Goal: Find specific page/section: Find specific page/section

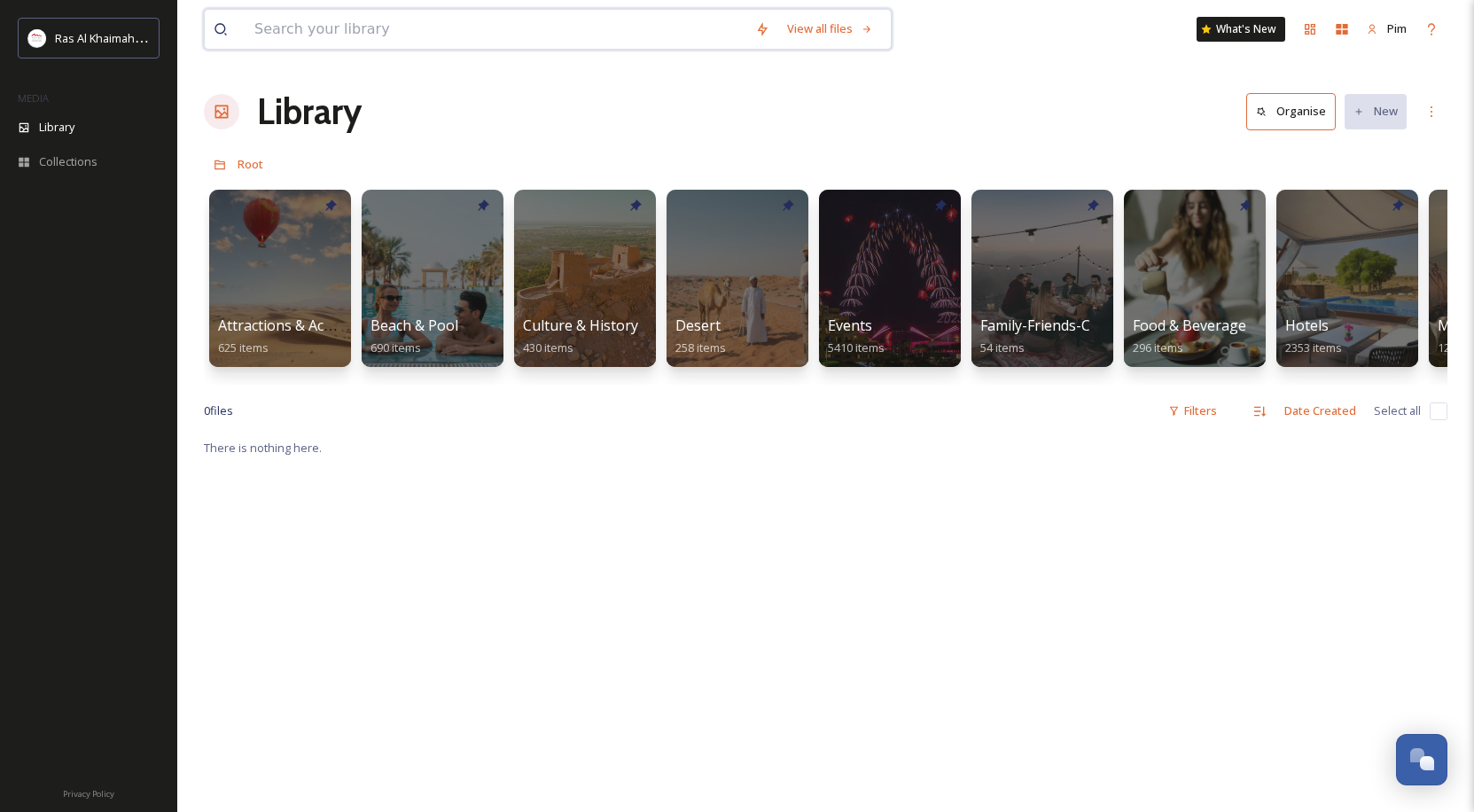
click at [513, 26] on input at bounding box center [496, 29] width 501 height 39
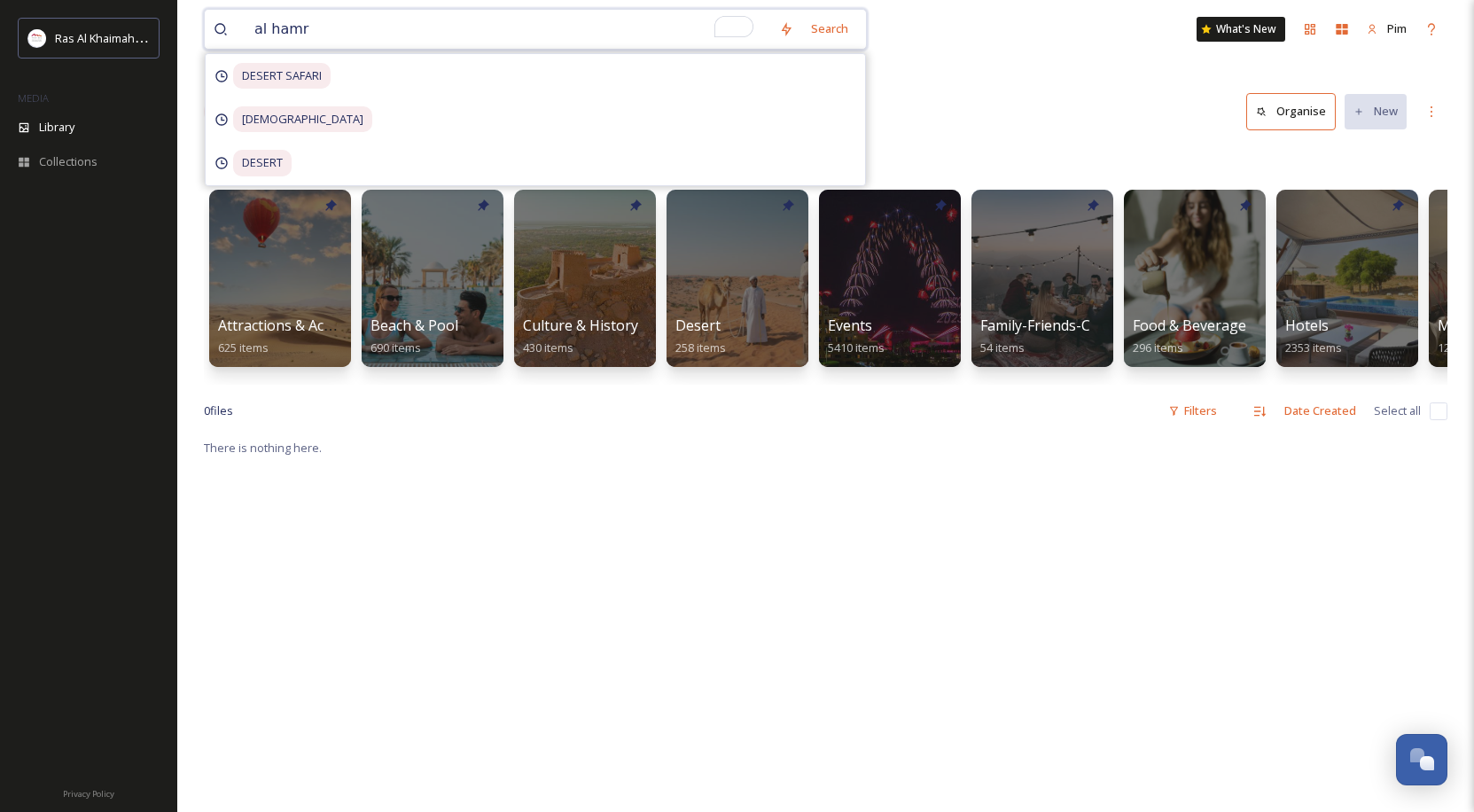
type input "[PERSON_NAME]"
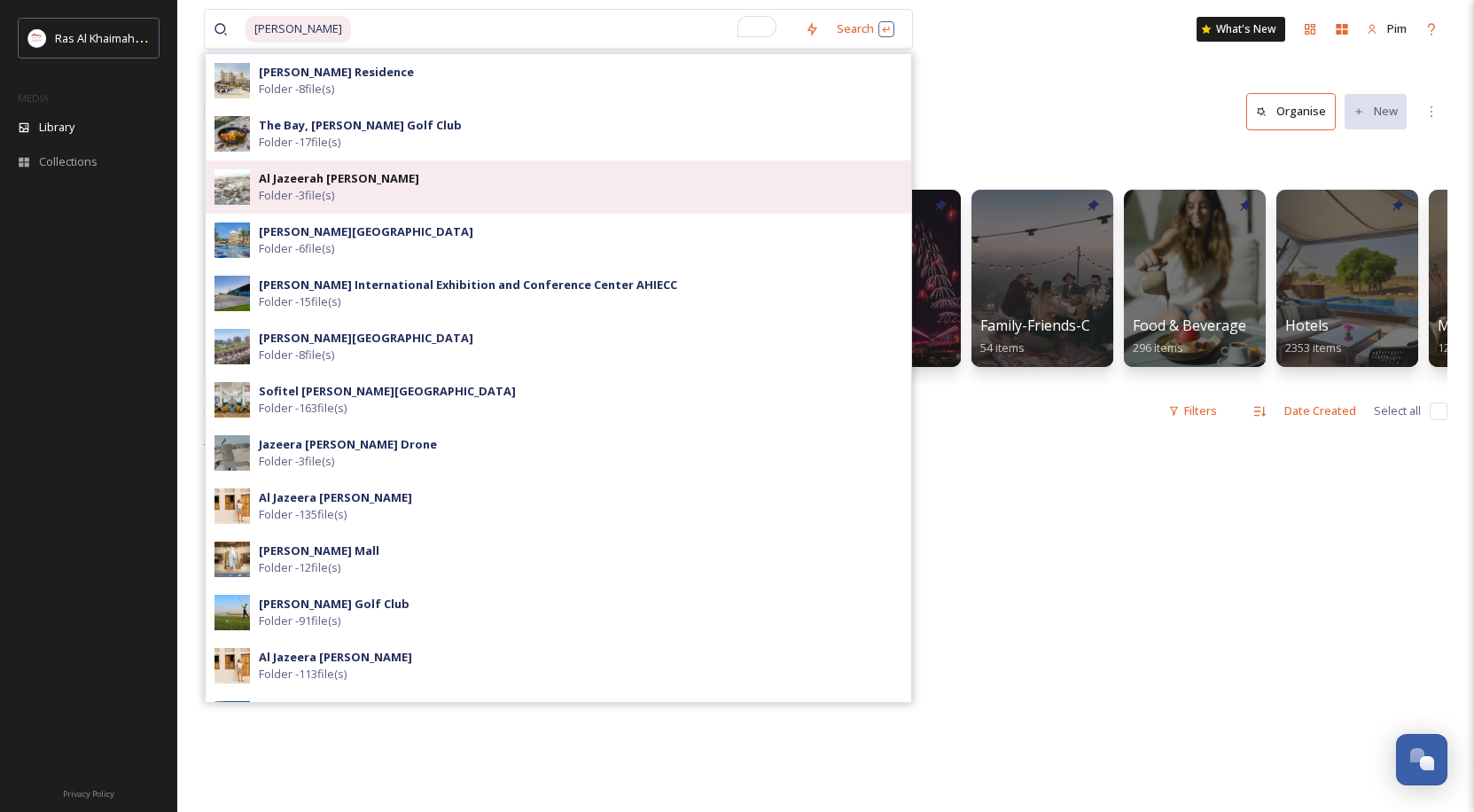
click at [481, 172] on div "Al Jazeerah [PERSON_NAME] Folder - 3 file(s)" at bounding box center [581, 187] width 644 height 34
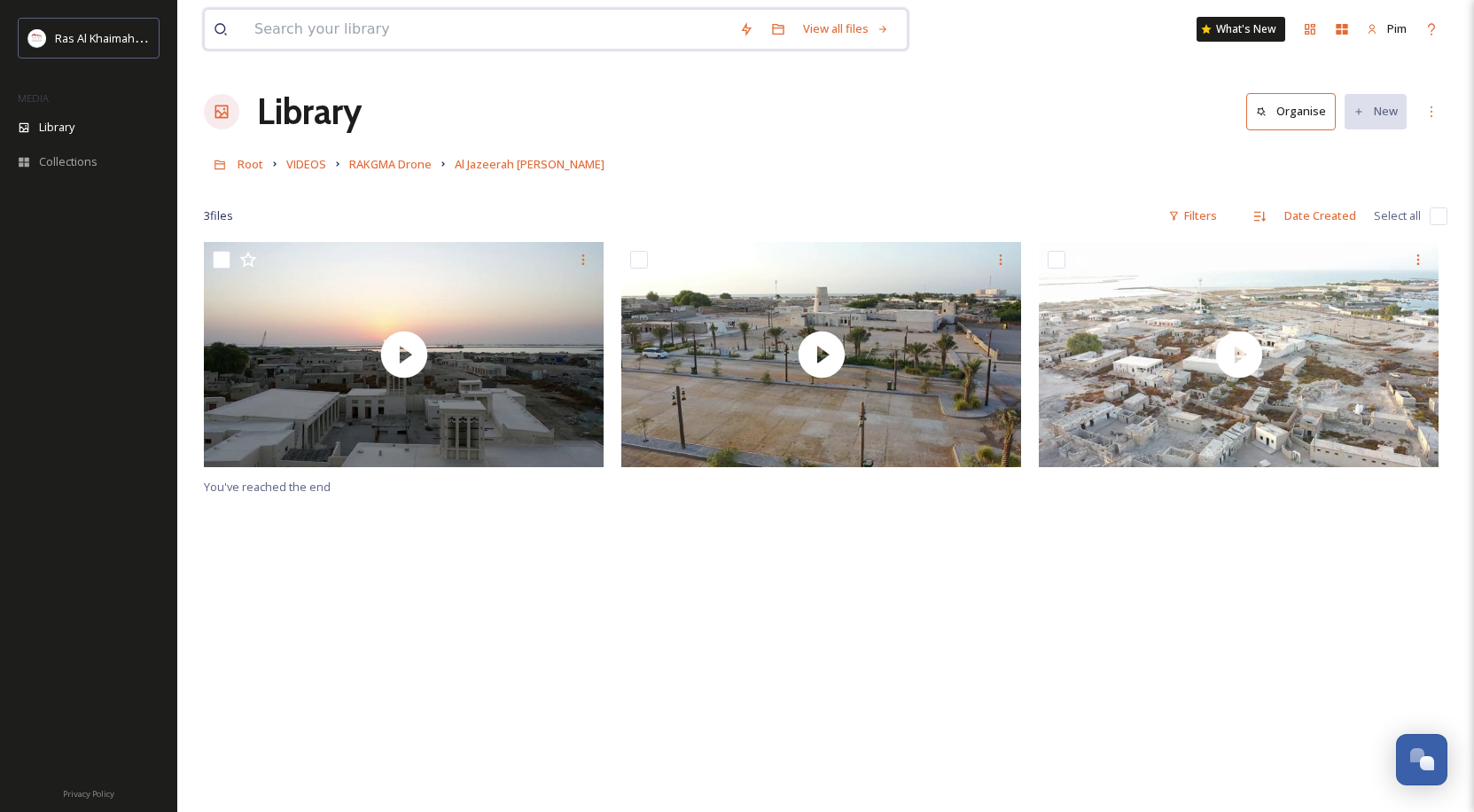
click at [421, 48] on input at bounding box center [487, 29] width 485 height 39
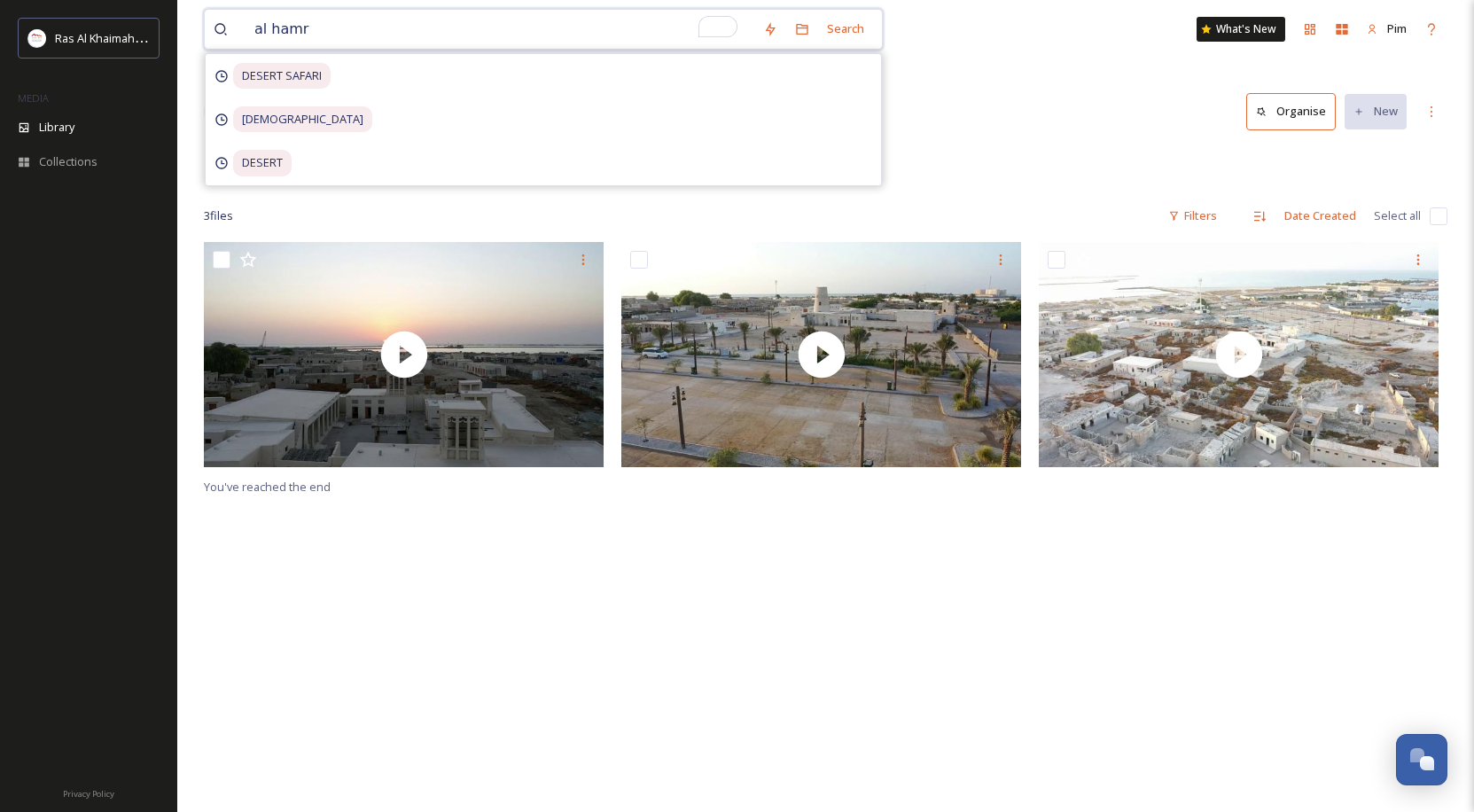
type input "[PERSON_NAME]"
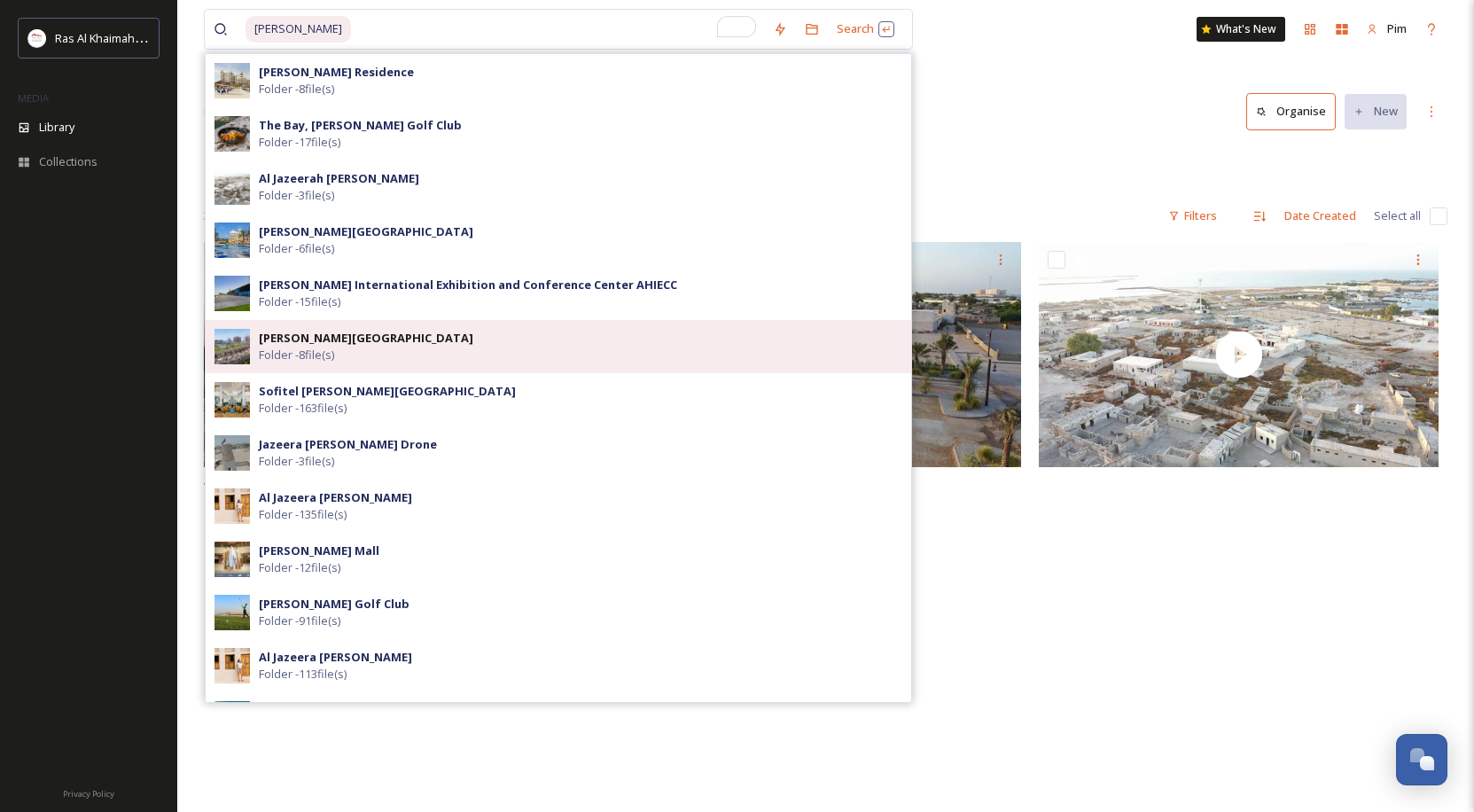
click at [483, 341] on div "[PERSON_NAME] Village Folder - 8 file(s)" at bounding box center [581, 346] width 644 height 34
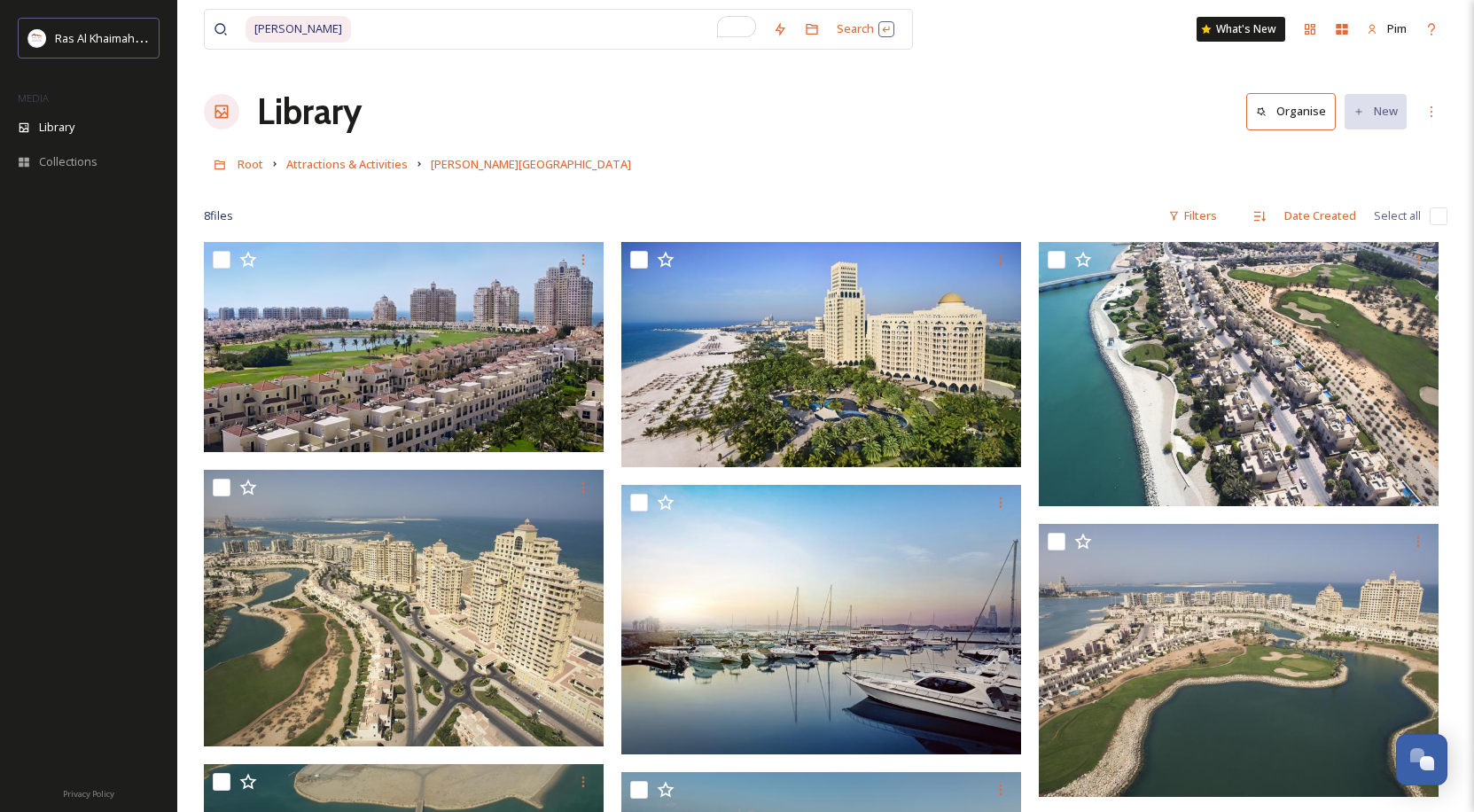
click at [1057, 168] on div "Root Attractions & Activities [PERSON_NAME][GEOGRAPHIC_DATA]" at bounding box center [826, 164] width 1244 height 34
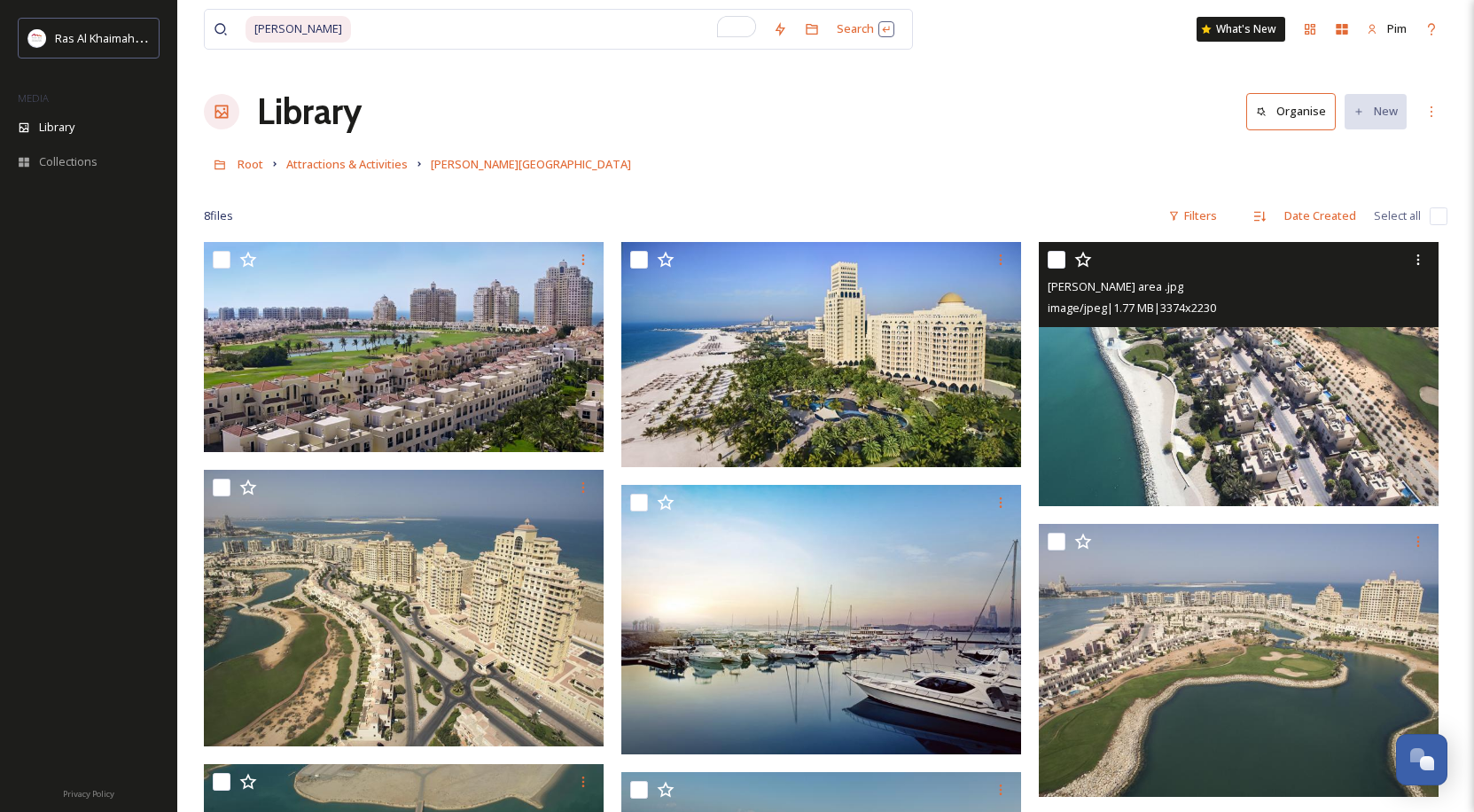
click at [1058, 257] on input "checkbox" at bounding box center [1056, 259] width 17 height 17
checkbox input "true"
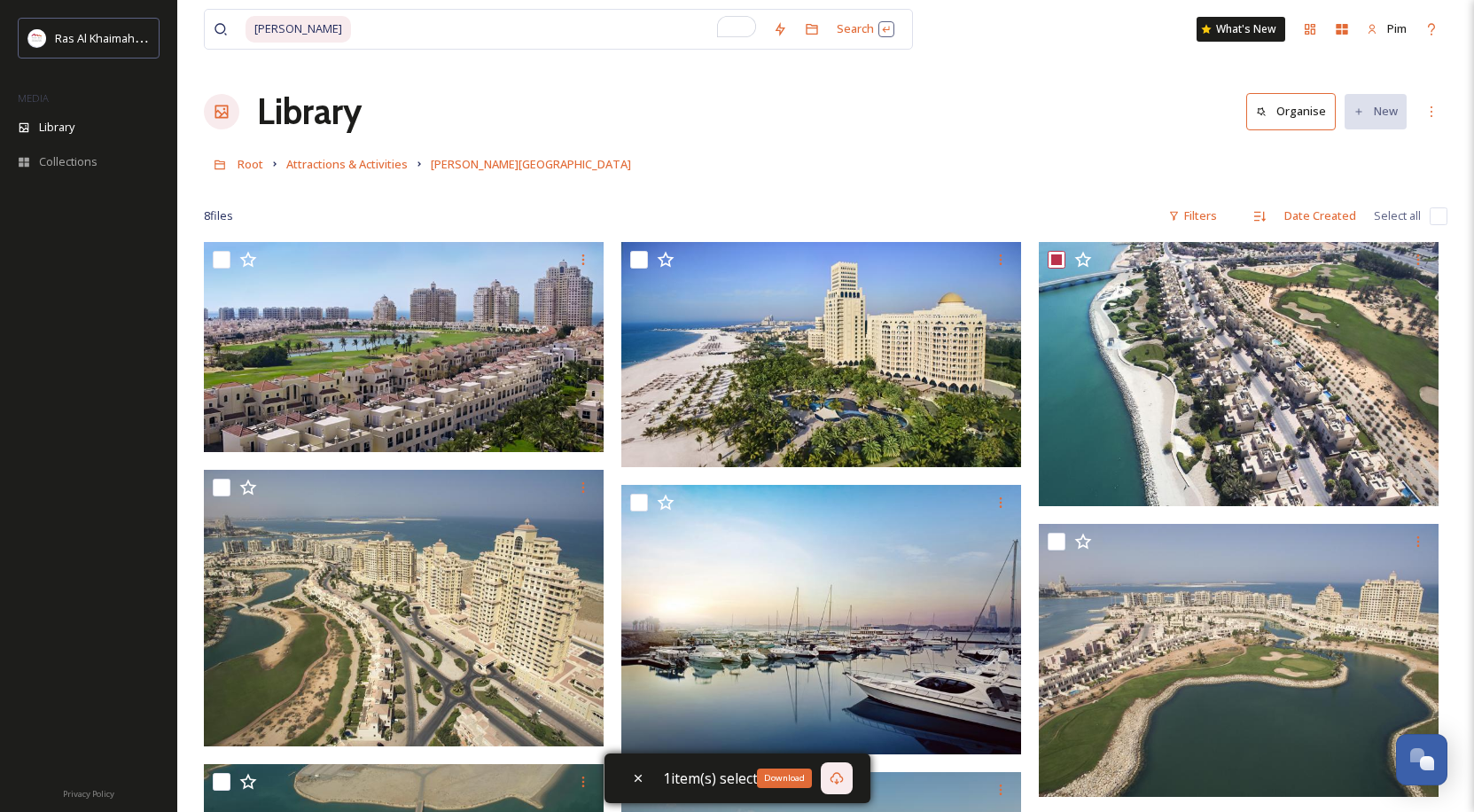
click at [833, 780] on icon at bounding box center [836, 777] width 14 height 14
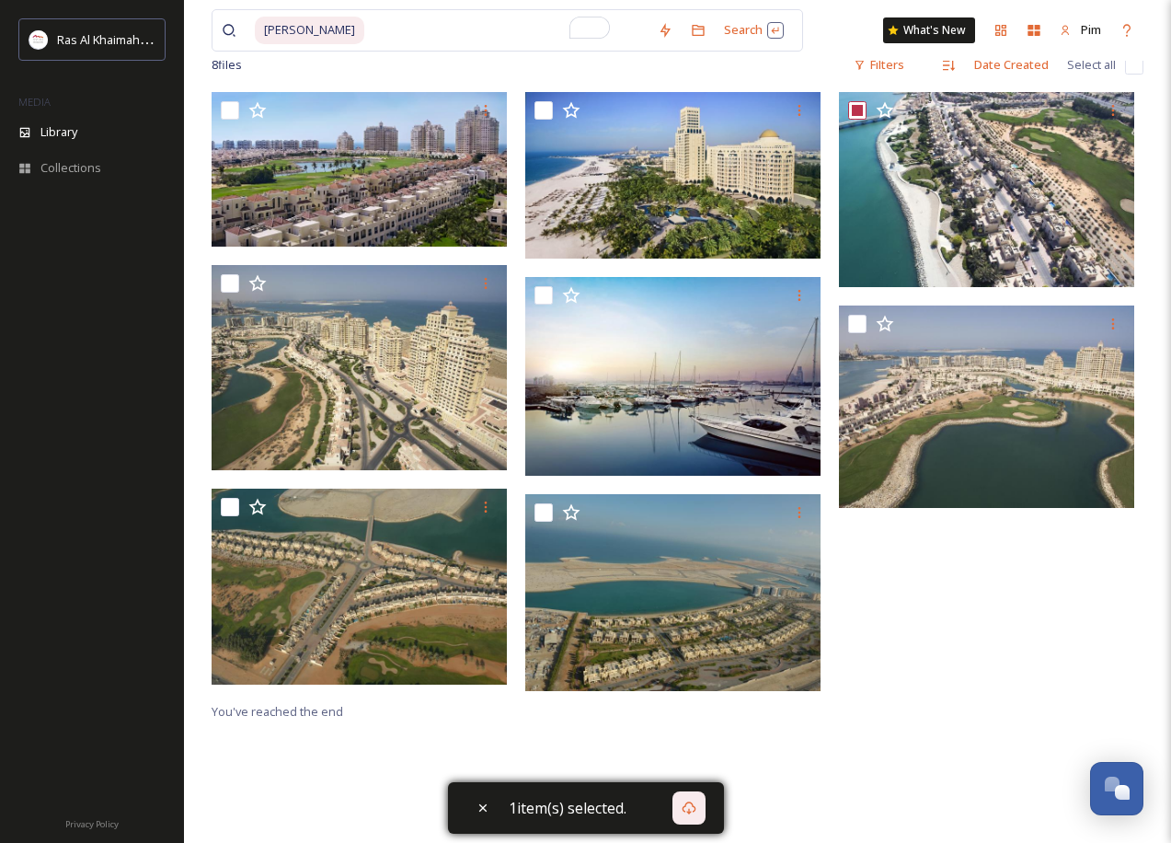
scroll to position [67, 0]
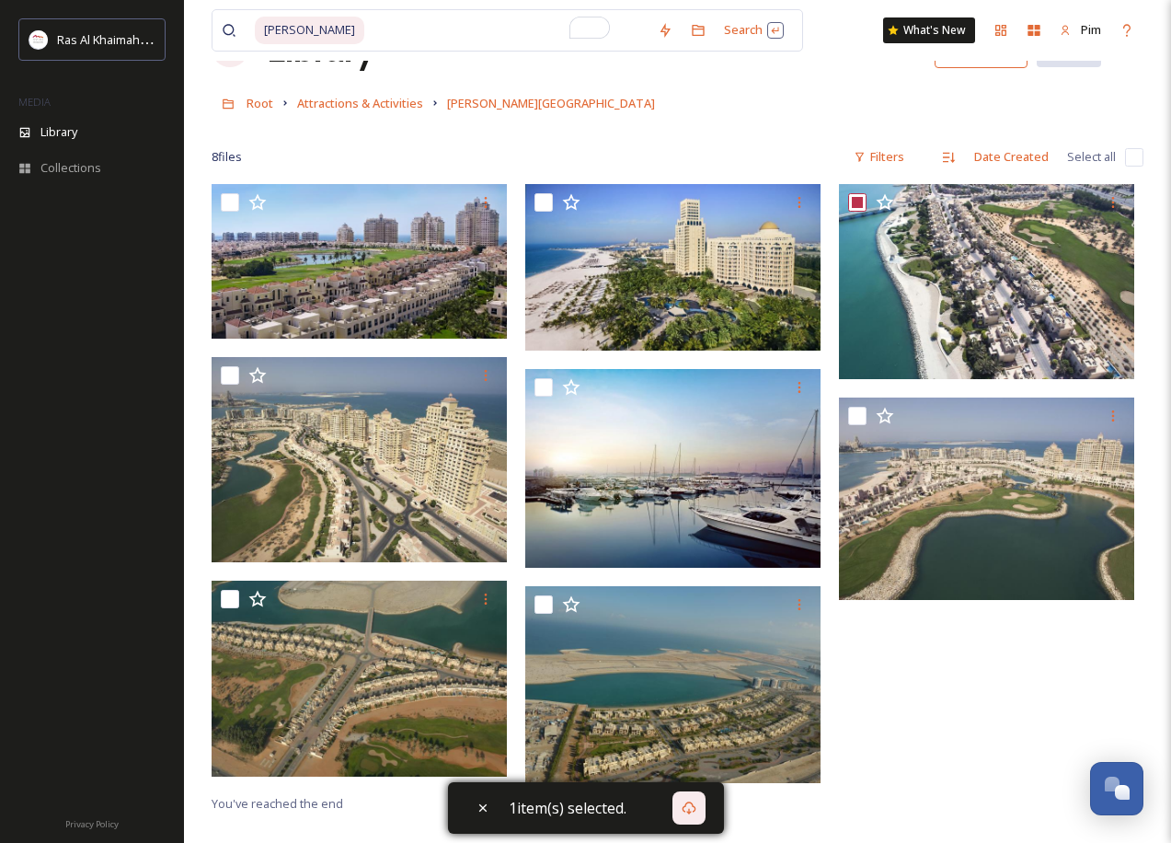
click at [1128, 155] on input "checkbox" at bounding box center [1134, 157] width 18 height 18
checkbox input "true"
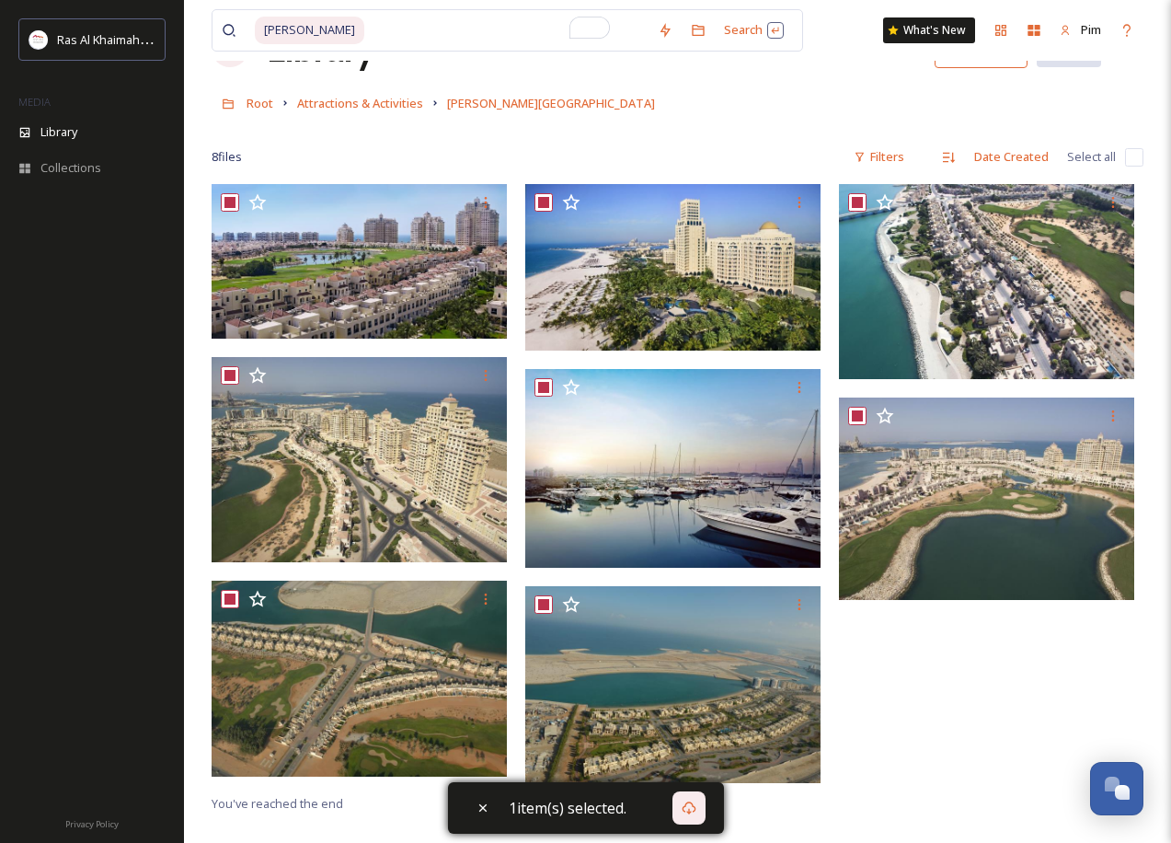
checkbox input "true"
click at [683, 808] on icon at bounding box center [689, 807] width 15 height 15
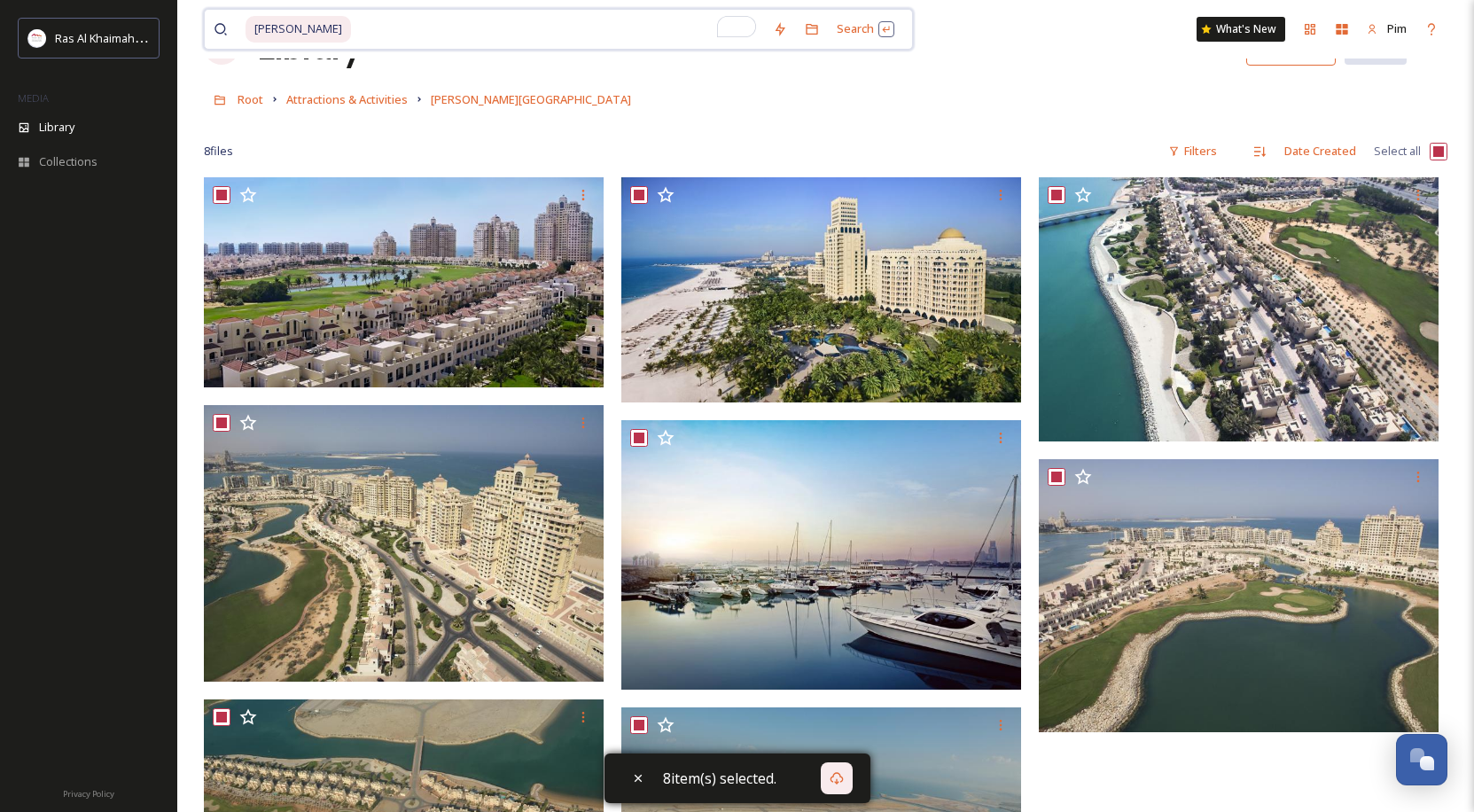
click at [598, 30] on input "To enrich screen reader interactions, please activate Accessibility in Grammarl…" at bounding box center [558, 29] width 411 height 39
type input "[PERSON_NAME]"
click at [1007, 109] on div "Root Attractions & Activities [PERSON_NAME][GEOGRAPHIC_DATA]" at bounding box center [826, 99] width 1244 height 34
